Goal: Information Seeking & Learning: Learn about a topic

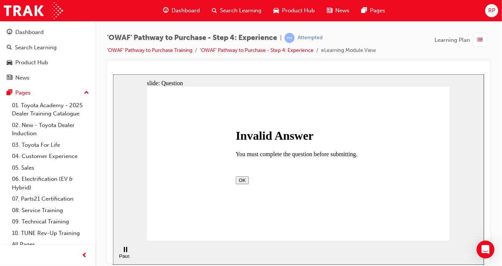
click at [249, 184] on button "OK" at bounding box center [242, 180] width 13 height 8
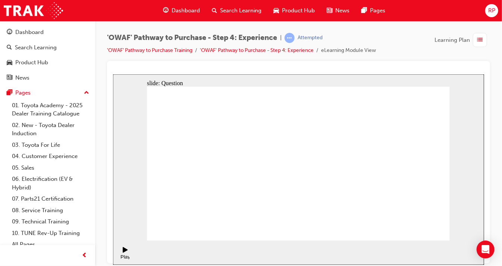
checkbox input "true"
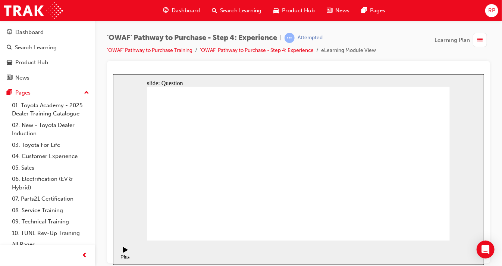
drag, startPoint x: 395, startPoint y: 168, endPoint x: 216, endPoint y: 188, distance: 180.7
drag, startPoint x: 397, startPoint y: 185, endPoint x: 189, endPoint y: 194, distance: 208.1
drag, startPoint x: 398, startPoint y: 185, endPoint x: 333, endPoint y: 197, distance: 66.7
drag, startPoint x: 398, startPoint y: 183, endPoint x: 228, endPoint y: 193, distance: 170.9
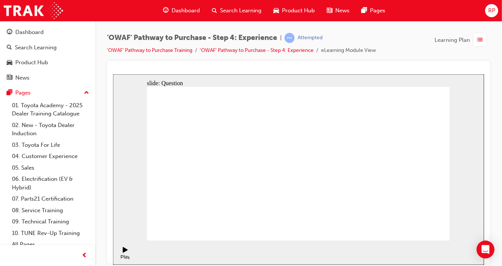
drag, startPoint x: 400, startPoint y: 180, endPoint x: 315, endPoint y: 194, distance: 86.2
drag, startPoint x: 397, startPoint y: 178, endPoint x: 322, endPoint y: 191, distance: 76.6
drag, startPoint x: 394, startPoint y: 179, endPoint x: 205, endPoint y: 195, distance: 189.2
drag, startPoint x: 410, startPoint y: 183, endPoint x: 391, endPoint y: 176, distance: 19.7
drag, startPoint x: 395, startPoint y: 170, endPoint x: 212, endPoint y: 190, distance: 184.7
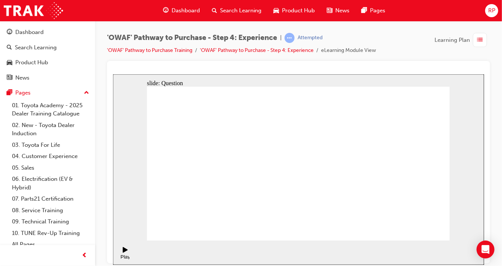
drag, startPoint x: 400, startPoint y: 183, endPoint x: 203, endPoint y: 190, distance: 196.8
drag, startPoint x: 392, startPoint y: 180, endPoint x: 215, endPoint y: 196, distance: 178.0
drag, startPoint x: 397, startPoint y: 185, endPoint x: 324, endPoint y: 198, distance: 74.2
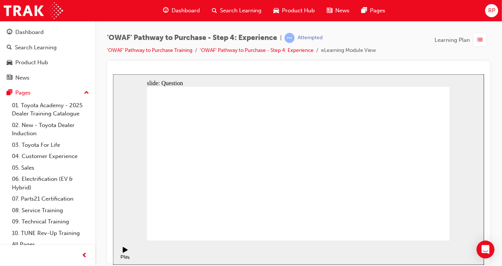
drag, startPoint x: 401, startPoint y: 179, endPoint x: 222, endPoint y: 198, distance: 180.2
drag, startPoint x: 397, startPoint y: 177, endPoint x: 309, endPoint y: 198, distance: 90.5
drag, startPoint x: 397, startPoint y: 183, endPoint x: 312, endPoint y: 200, distance: 86.8
drag, startPoint x: 395, startPoint y: 184, endPoint x: 212, endPoint y: 199, distance: 183.8
drag, startPoint x: 396, startPoint y: 181, endPoint x: 316, endPoint y: 200, distance: 82.9
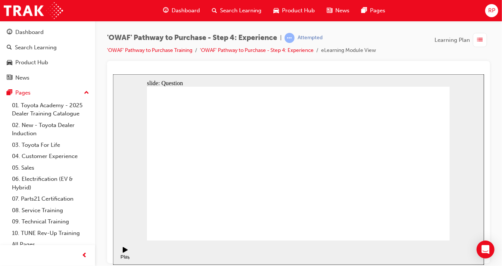
drag, startPoint x: 399, startPoint y: 115, endPoint x: 424, endPoint y: 162, distance: 52.9
drag, startPoint x: 395, startPoint y: 113, endPoint x: 403, endPoint y: 163, distance: 50.3
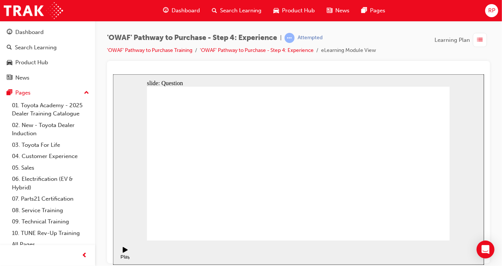
drag, startPoint x: 430, startPoint y: 198, endPoint x: 399, endPoint y: 151, distance: 56.3
drag, startPoint x: 364, startPoint y: 212, endPoint x: 333, endPoint y: 173, distance: 49.7
drag, startPoint x: 300, startPoint y: 208, endPoint x: 366, endPoint y: 163, distance: 80.3
drag, startPoint x: 327, startPoint y: 209, endPoint x: 287, endPoint y: 166, distance: 58.6
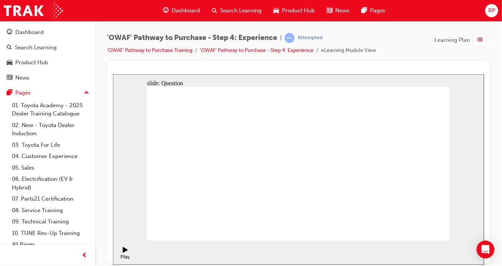
drag, startPoint x: 395, startPoint y: 206, endPoint x: 439, endPoint y: 162, distance: 61.8
drag, startPoint x: 429, startPoint y: 158, endPoint x: 411, endPoint y: 214, distance: 58.4
drag, startPoint x: 328, startPoint y: 162, endPoint x: 434, endPoint y: 162, distance: 106.4
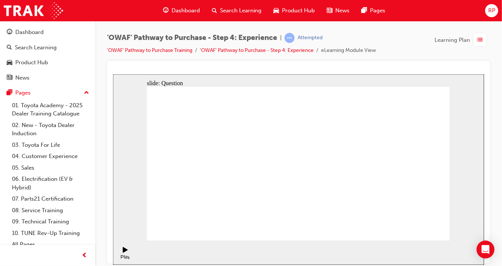
drag, startPoint x: 394, startPoint y: 209, endPoint x: 331, endPoint y: 167, distance: 75.7
drag, startPoint x: 253, startPoint y: 213, endPoint x: 297, endPoint y: 149, distance: 77.5
drag, startPoint x: 346, startPoint y: 213, endPoint x: 360, endPoint y: 165, distance: 50.4
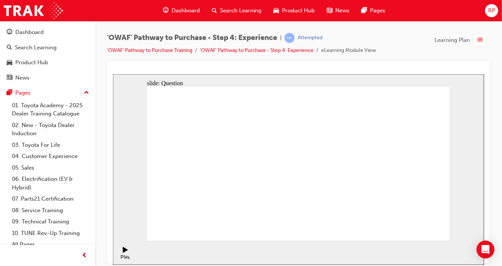
drag, startPoint x: 309, startPoint y: 197, endPoint x: 383, endPoint y: 149, distance: 89.0
radio input "true"
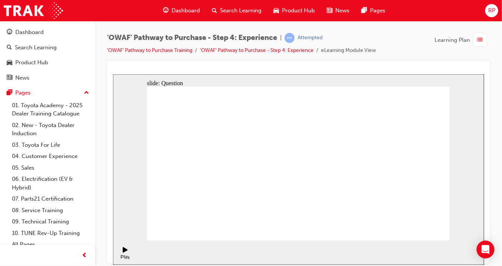
click at [482, 40] on span "list-icon" at bounding box center [481, 39] width 6 height 9
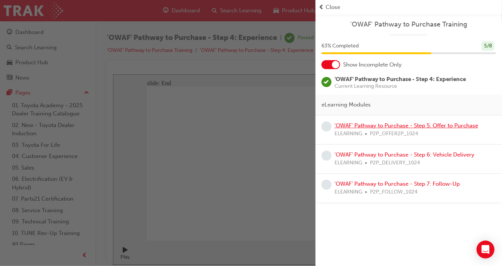
click at [363, 127] on link "'OWAF' Pathway to Purchase - Step 5: Offer to Purchase" at bounding box center [407, 125] width 144 height 7
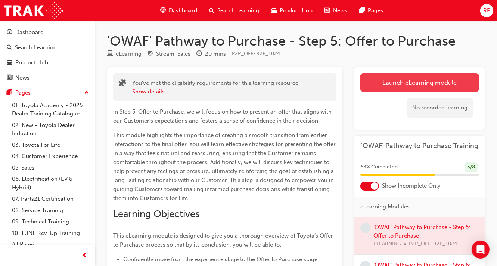
click at [402, 82] on link "Launch eLearning module" at bounding box center [419, 82] width 119 height 19
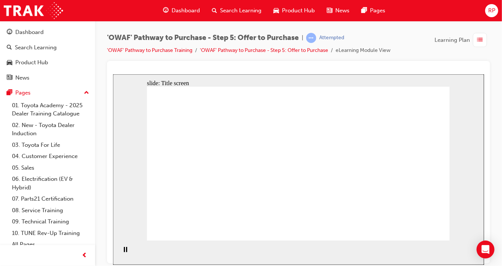
click at [481, 40] on span "list-icon" at bounding box center [481, 39] width 6 height 9
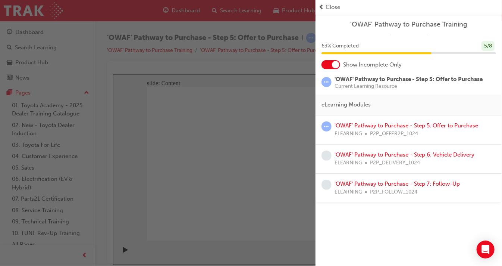
click at [291, 99] on div "button" at bounding box center [158, 133] width 316 height 266
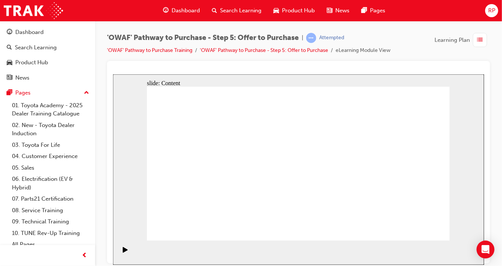
drag, startPoint x: 256, startPoint y: 201, endPoint x: 379, endPoint y: 209, distance: 122.7
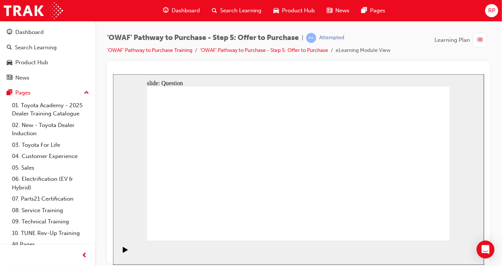
drag, startPoint x: 333, startPoint y: 163, endPoint x: 302, endPoint y: 169, distance: 31.8
radio input "false"
radio input "true"
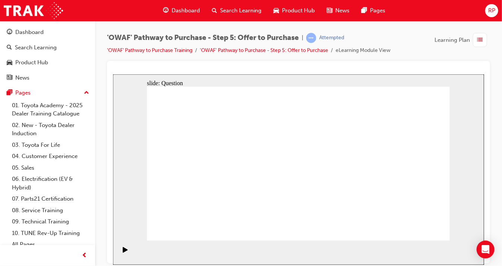
radio input "false"
radio input "true"
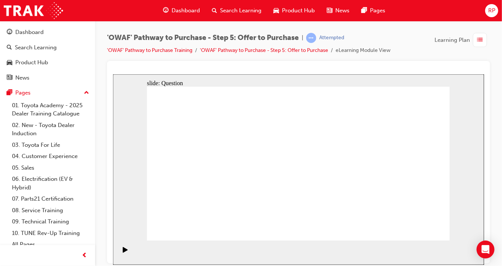
drag, startPoint x: 417, startPoint y: 156, endPoint x: 199, endPoint y: 197, distance: 221.1
drag, startPoint x: 377, startPoint y: 152, endPoint x: 293, endPoint y: 193, distance: 93.1
drag, startPoint x: 260, startPoint y: 193, endPoint x: 323, endPoint y: 191, distance: 63.5
drag, startPoint x: 324, startPoint y: 190, endPoint x: 270, endPoint y: 190, distance: 53.4
drag, startPoint x: 187, startPoint y: 159, endPoint x: 320, endPoint y: 185, distance: 136.3
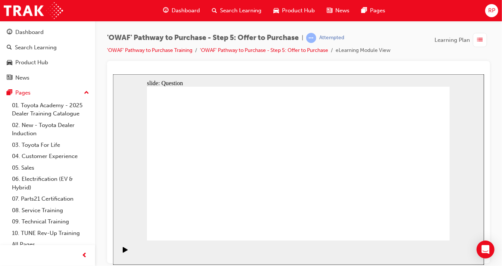
drag, startPoint x: 277, startPoint y: 154, endPoint x: 394, endPoint y: 195, distance: 123.3
drag, startPoint x: 355, startPoint y: 148, endPoint x: 298, endPoint y: 153, distance: 57.3
drag, startPoint x: 348, startPoint y: 176, endPoint x: 209, endPoint y: 165, distance: 140.1
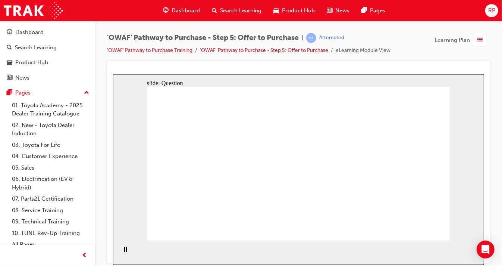
drag, startPoint x: 368, startPoint y: 196, endPoint x: 211, endPoint y: 196, distance: 157.1
drag, startPoint x: 407, startPoint y: 148, endPoint x: 281, endPoint y: 175, distance: 129.1
drag, startPoint x: 335, startPoint y: 188, endPoint x: 207, endPoint y: 185, distance: 128.4
drag, startPoint x: 398, startPoint y: 201, endPoint x: 287, endPoint y: 208, distance: 111.1
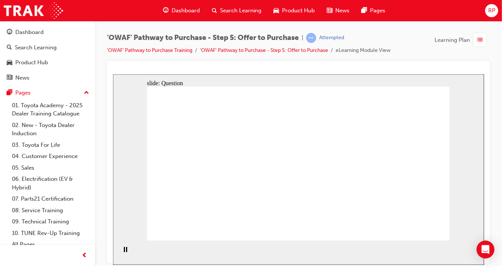
checkbox input "true"
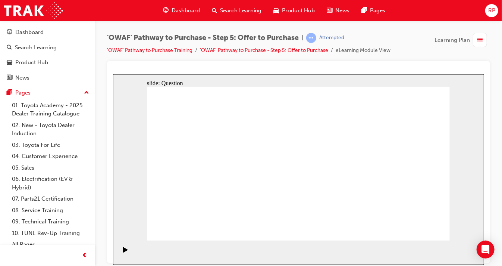
checkbox input "true"
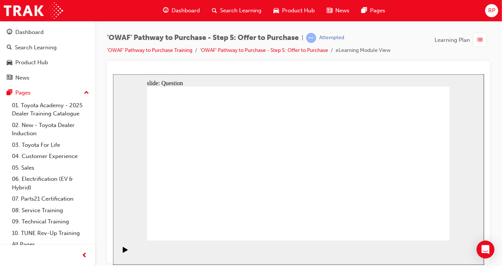
checkbox input "true"
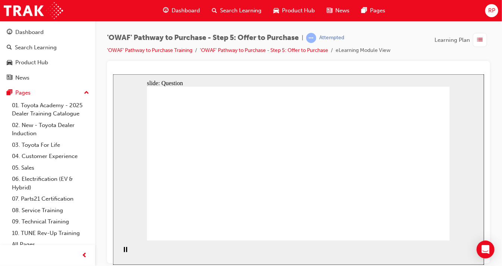
radio input "false"
radio input "true"
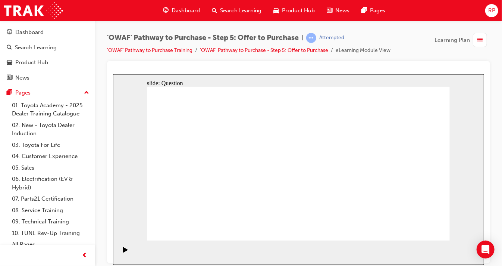
radio input "true"
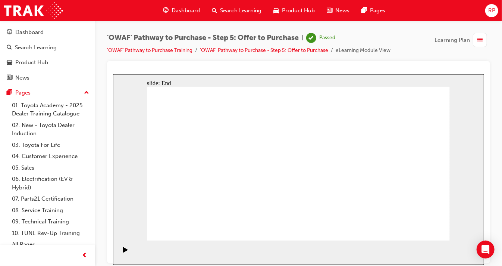
click at [476, 40] on div "button" at bounding box center [480, 40] width 14 height 14
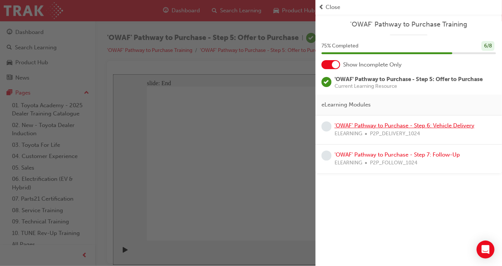
click at [361, 127] on link "'OWAF' Pathway to Purchase - Step 6: Vehicle Delivery" at bounding box center [405, 125] width 140 height 7
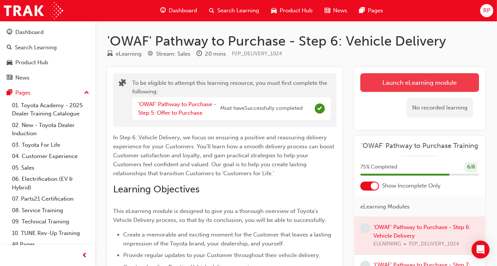
click at [410, 77] on button "Launch eLearning module" at bounding box center [419, 82] width 119 height 19
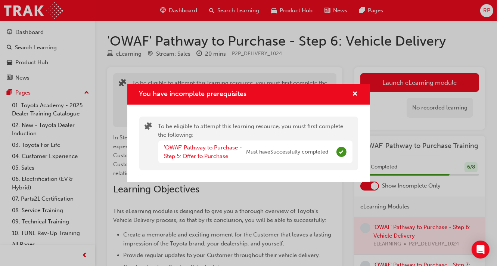
click at [338, 151] on span "Complete" at bounding box center [341, 152] width 10 height 10
click at [356, 92] on span "cross-icon" at bounding box center [355, 94] width 6 height 7
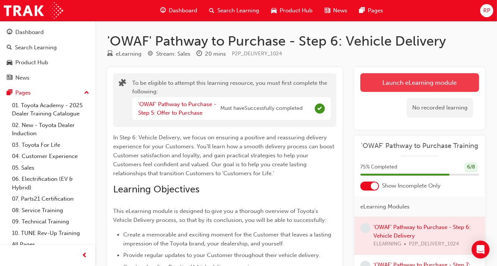
click at [424, 86] on button "Launch eLearning module" at bounding box center [419, 82] width 119 height 19
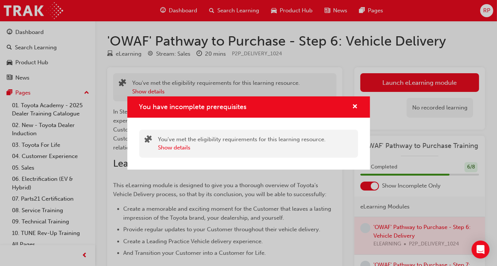
click at [359, 106] on div "You have incomplete prerequisites" at bounding box center [248, 106] width 243 height 21
click at [355, 106] on span "cross-icon" at bounding box center [355, 107] width 6 height 7
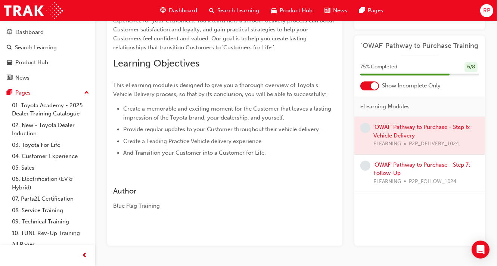
scroll to position [122, 0]
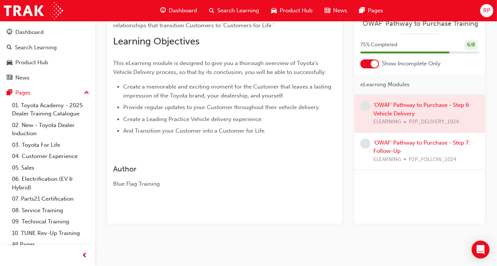
click at [403, 104] on div at bounding box center [419, 113] width 131 height 37
click at [399, 146] on div "'OWAF' Pathway to Purchase - Step 7: Follow-Up ELEARNING P2P_FOLLOW_1024" at bounding box center [426, 150] width 106 height 25
click at [406, 104] on div at bounding box center [419, 113] width 131 height 37
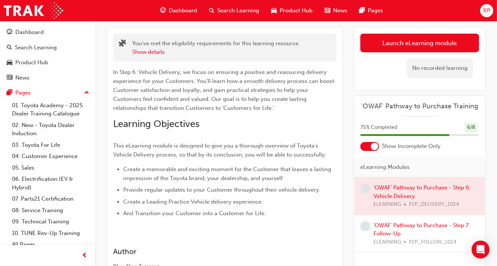
scroll to position [0, 0]
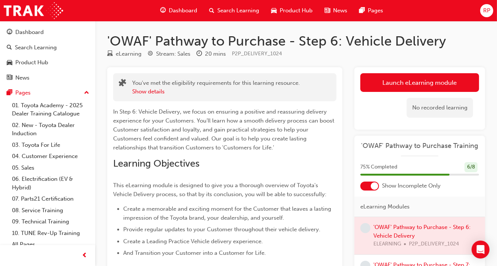
click at [196, 8] on span "Dashboard" at bounding box center [183, 10] width 28 height 9
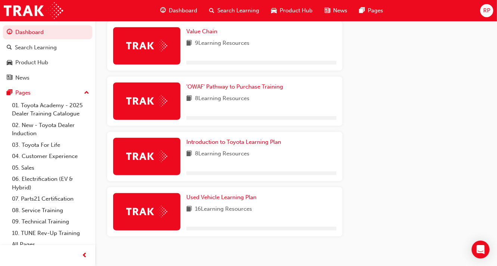
scroll to position [608, 0]
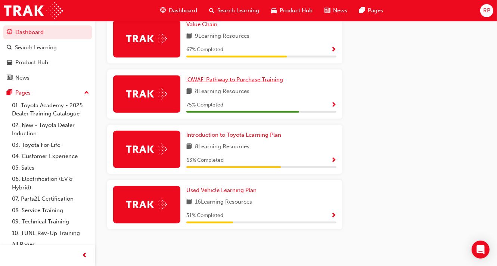
click at [255, 79] on span "'OWAF' Pathway to Purchase Training" at bounding box center [234, 79] width 97 height 7
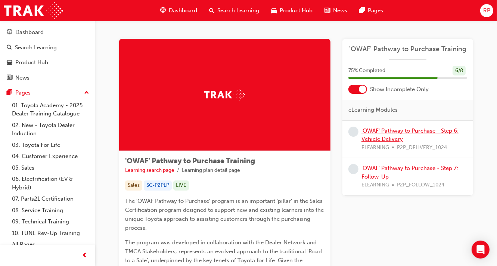
click at [385, 131] on link "'OWAF' Pathway to Purchase - Step 6: Vehicle Delivery" at bounding box center [409, 134] width 97 height 15
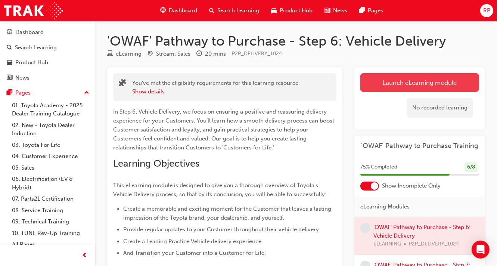
click at [399, 76] on link "Launch eLearning module" at bounding box center [419, 82] width 119 height 19
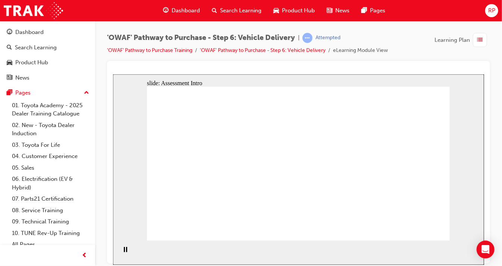
drag, startPoint x: 316, startPoint y: 122, endPoint x: 249, endPoint y: 155, distance: 74.8
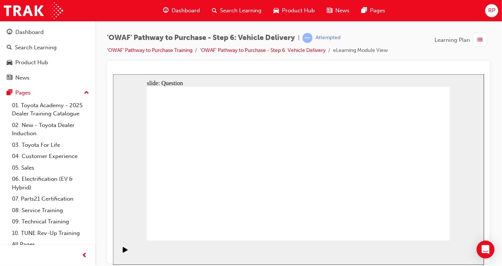
radio input "false"
radio input "true"
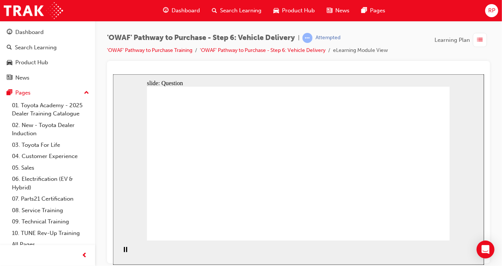
drag, startPoint x: 247, startPoint y: 214, endPoint x: 258, endPoint y: 149, distance: 65.4
drag, startPoint x: 262, startPoint y: 150, endPoint x: 249, endPoint y: 215, distance: 67.0
drag, startPoint x: 249, startPoint y: 197, endPoint x: 263, endPoint y: 155, distance: 44.6
drag, startPoint x: 263, startPoint y: 151, endPoint x: 253, endPoint y: 200, distance: 50.2
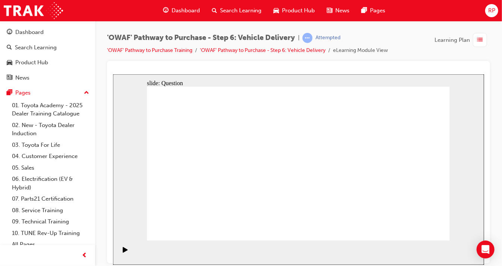
drag, startPoint x: 347, startPoint y: 195, endPoint x: 218, endPoint y: 172, distance: 131.3
drag, startPoint x: 301, startPoint y: 197, endPoint x: 345, endPoint y: 153, distance: 62.8
drag, startPoint x: 238, startPoint y: 213, endPoint x: 255, endPoint y: 149, distance: 66.0
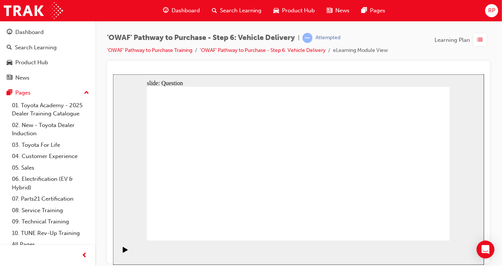
drag, startPoint x: 252, startPoint y: 194, endPoint x: 260, endPoint y: 149, distance: 45.8
checkbox input "true"
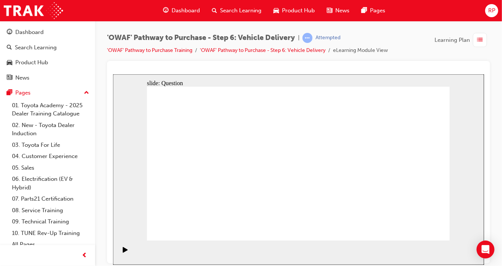
checkbox input "true"
checkbox input "false"
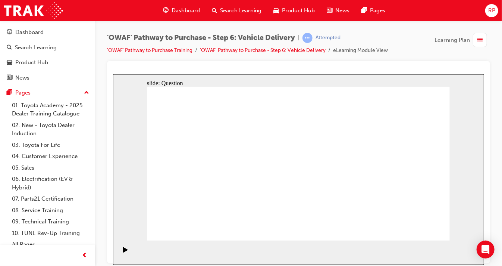
drag, startPoint x: 400, startPoint y: 151, endPoint x: 182, endPoint y: 170, distance: 218.8
drag, startPoint x: 412, startPoint y: 175, endPoint x: 206, endPoint y: 183, distance: 206.9
drag, startPoint x: 388, startPoint y: 174, endPoint x: 321, endPoint y: 184, distance: 67.9
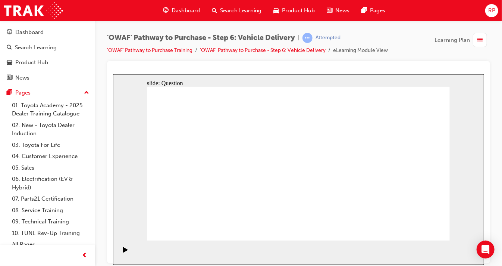
drag, startPoint x: 398, startPoint y: 172, endPoint x: 212, endPoint y: 190, distance: 187.5
drag, startPoint x: 393, startPoint y: 180, endPoint x: 191, endPoint y: 196, distance: 202.5
drag, startPoint x: 397, startPoint y: 181, endPoint x: 331, endPoint y: 191, distance: 66.3
drag, startPoint x: 399, startPoint y: 181, endPoint x: 233, endPoint y: 195, distance: 166.6
drag, startPoint x: 389, startPoint y: 177, endPoint x: 223, endPoint y: 190, distance: 166.6
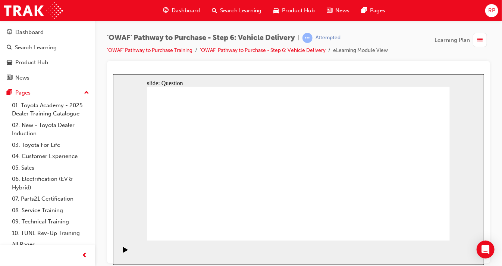
radio input "true"
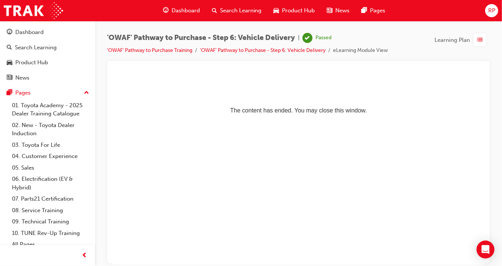
click at [482, 38] on span "list-icon" at bounding box center [481, 39] width 6 height 9
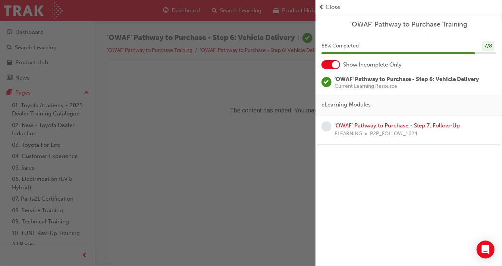
click at [429, 125] on link "'OWAF' Pathway to Purchase - Step 7: Follow-Up" at bounding box center [397, 125] width 125 height 7
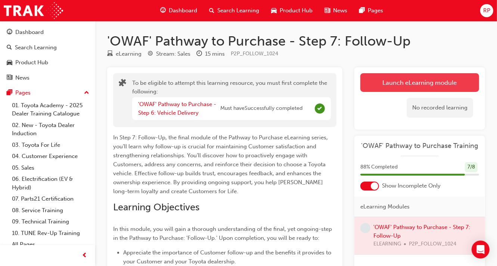
click at [425, 75] on button "Launch eLearning module" at bounding box center [419, 82] width 119 height 19
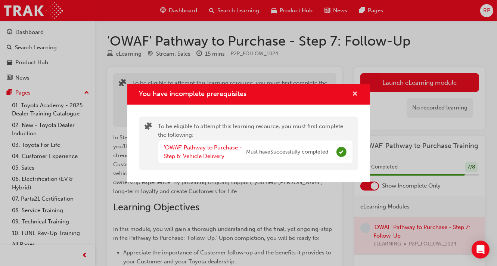
click at [356, 94] on span "cross-icon" at bounding box center [355, 94] width 6 height 7
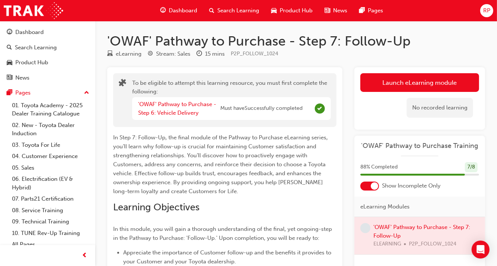
click at [176, 7] on span "Dashboard" at bounding box center [183, 10] width 28 height 9
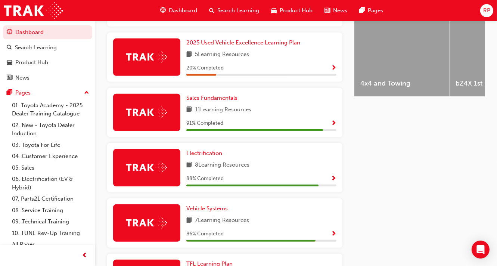
scroll to position [299, 0]
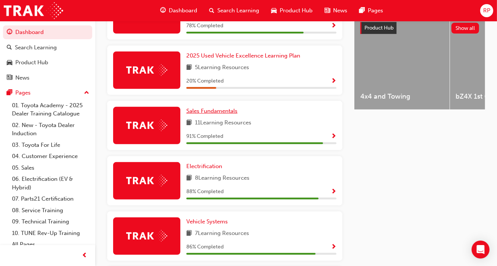
click at [218, 114] on span "Sales Fundamentals" at bounding box center [211, 110] width 51 height 7
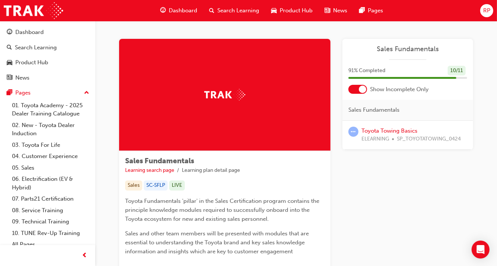
click at [186, 9] on span "Dashboard" at bounding box center [183, 10] width 28 height 9
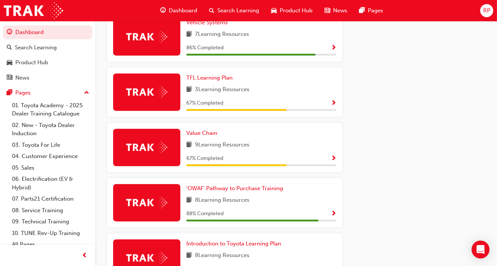
scroll to position [608, 0]
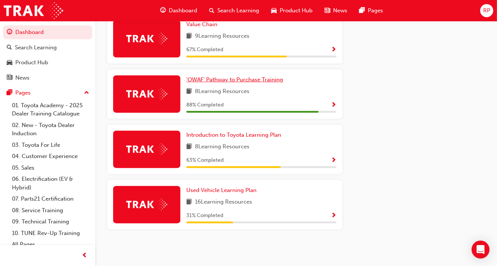
click at [241, 81] on span "'OWAF' Pathway to Purchase Training" at bounding box center [234, 79] width 97 height 7
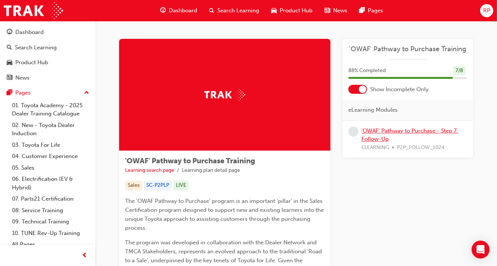
click at [384, 131] on link "'OWAF' Pathway to Purchase - Step 7: Follow-Up" at bounding box center [409, 134] width 97 height 15
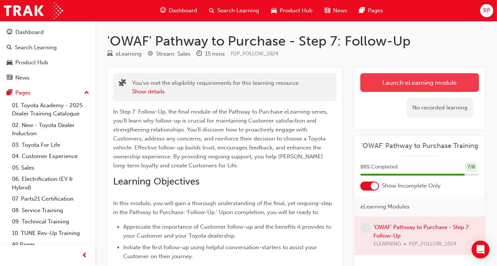
click at [433, 81] on link "Launch eLearning module" at bounding box center [419, 82] width 119 height 19
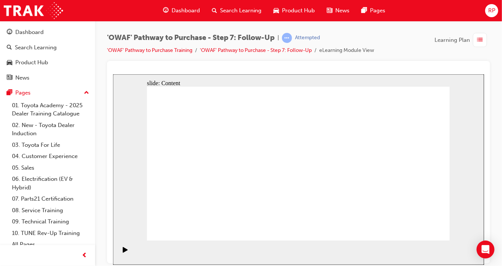
drag, startPoint x: 243, startPoint y: 145, endPoint x: 248, endPoint y: 147, distance: 5.5
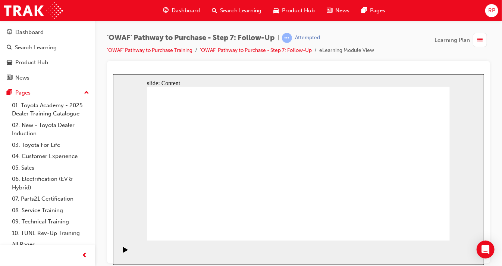
drag, startPoint x: 316, startPoint y: 123, endPoint x: 311, endPoint y: 121, distance: 5.4
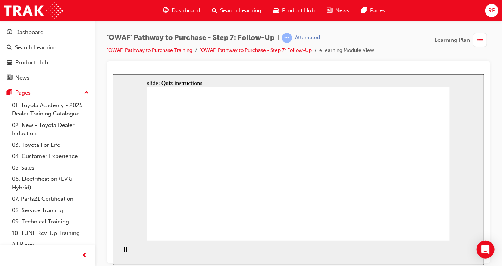
drag, startPoint x: 309, startPoint y: 147, endPoint x: 248, endPoint y: 152, distance: 61.0
radio input "true"
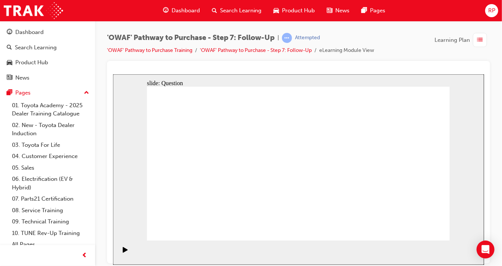
drag, startPoint x: 247, startPoint y: 205, endPoint x: 302, endPoint y: 143, distance: 81.7
drag, startPoint x: 297, startPoint y: 220, endPoint x: 238, endPoint y: 156, distance: 86.6
drag, startPoint x: 361, startPoint y: 203, endPoint x: 268, endPoint y: 178, distance: 96.3
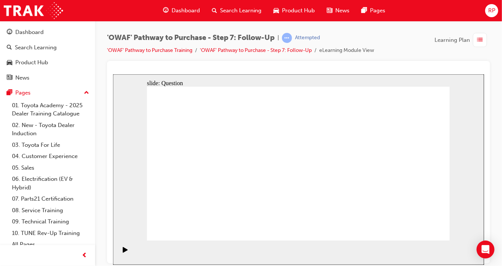
radio input "true"
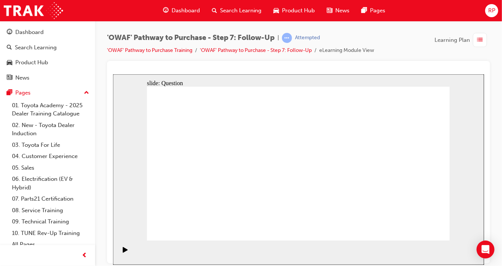
radio input "true"
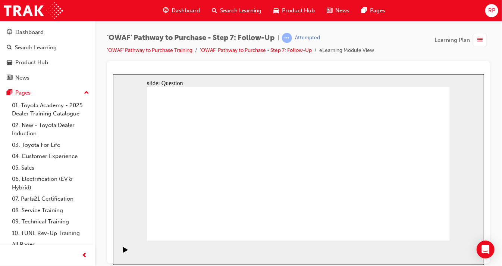
radio input "true"
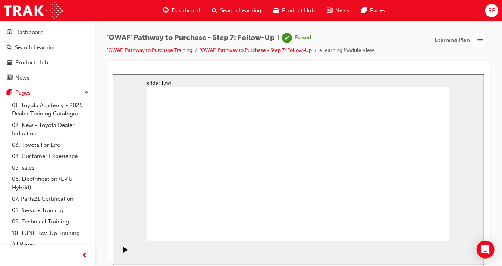
click at [165, 49] on link "'OWAF' Pathway to Purchase Training" at bounding box center [149, 50] width 85 height 6
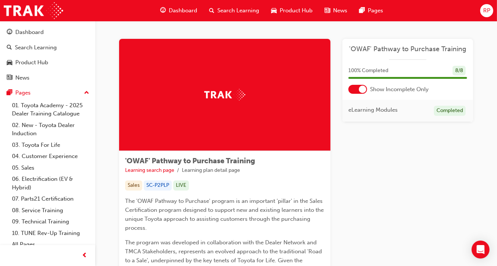
click at [485, 12] on span "RP" at bounding box center [486, 10] width 7 height 9
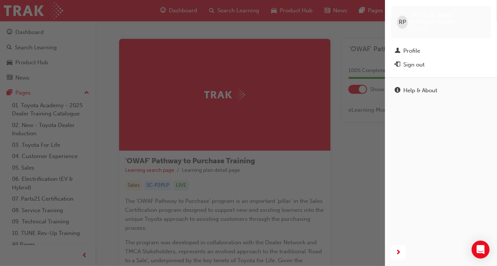
click at [340, 166] on div "button" at bounding box center [192, 133] width 385 height 266
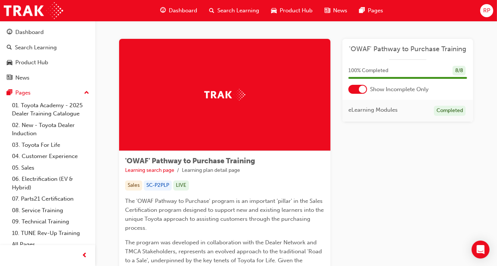
click at [487, 13] on span "RP" at bounding box center [486, 10] width 7 height 9
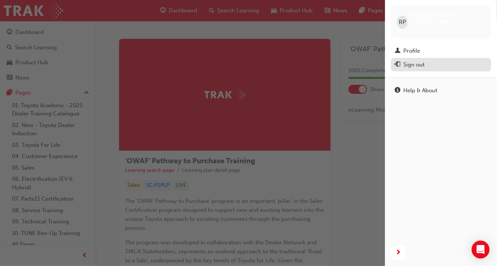
click at [430, 60] on div "Sign out" at bounding box center [441, 64] width 93 height 9
